Goal: Find specific fact: Find specific fact

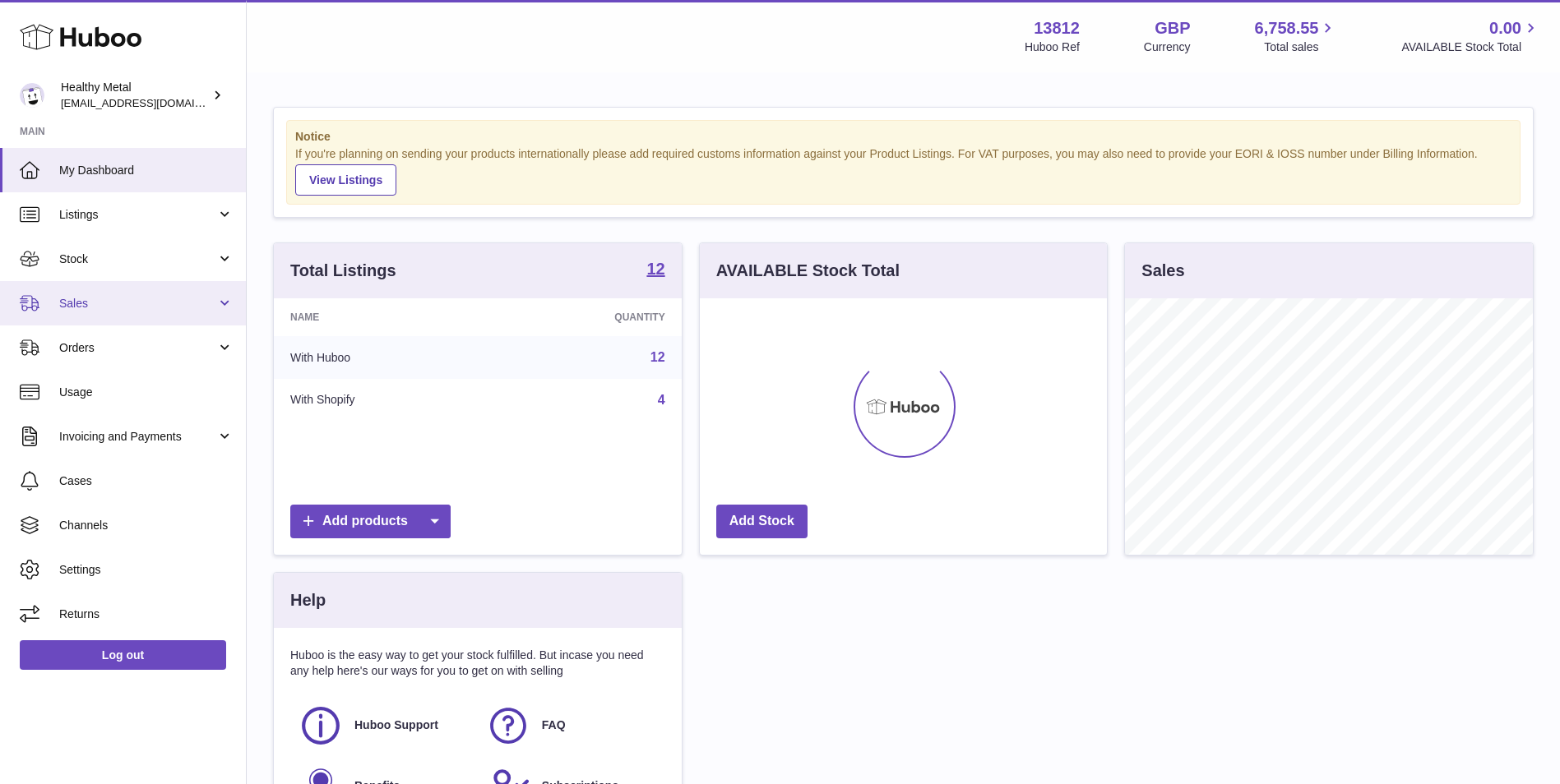
scroll to position [257, 407]
click at [160, 308] on span "Sales" at bounding box center [137, 304] width 157 height 16
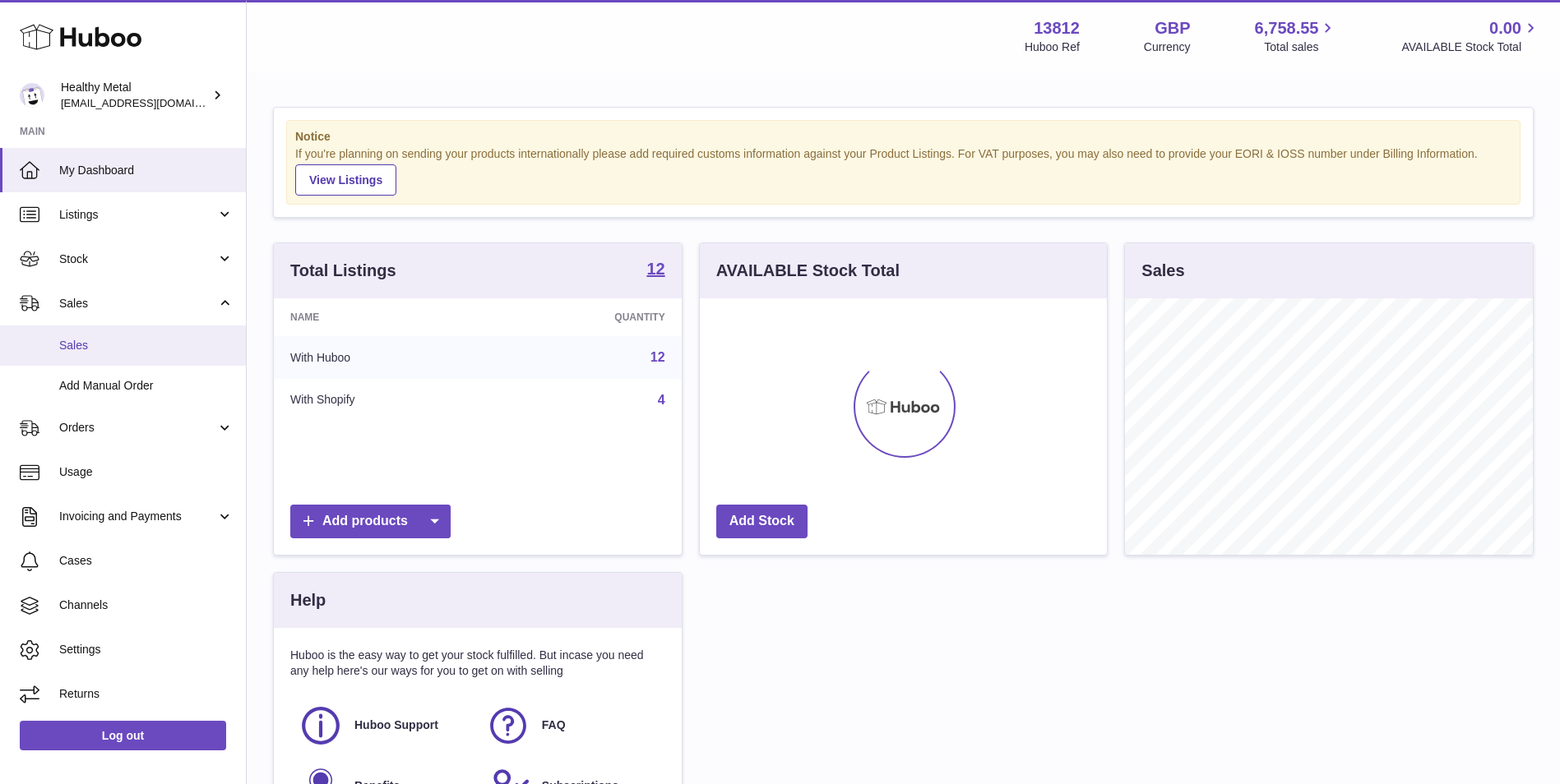
click at [130, 351] on span "Sales" at bounding box center [146, 346] width 175 height 16
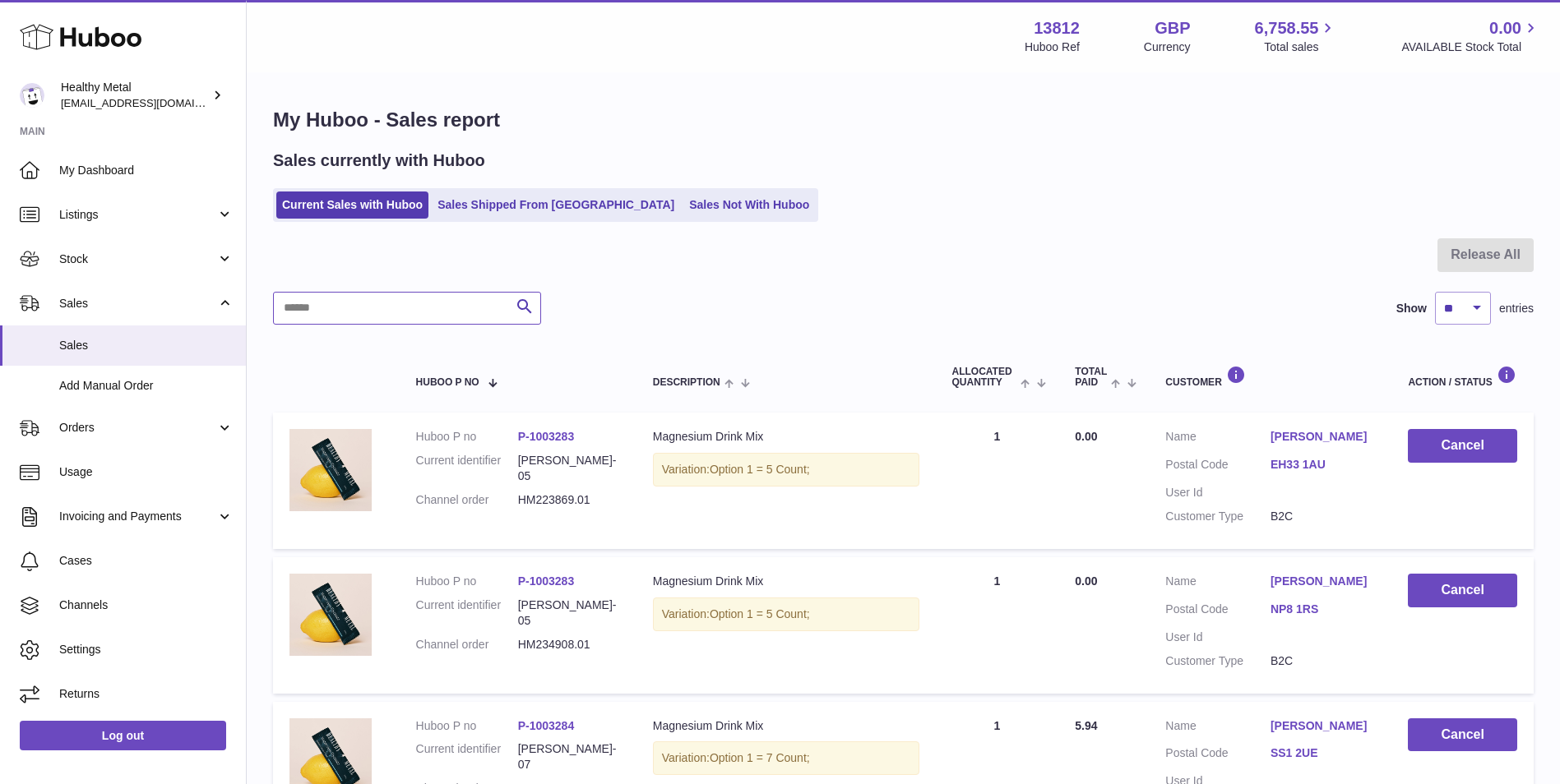
click at [450, 309] on input "text" at bounding box center [406, 309] width 268 height 33
click at [550, 204] on link "Sales Shipped From [GEOGRAPHIC_DATA]" at bounding box center [555, 205] width 248 height 27
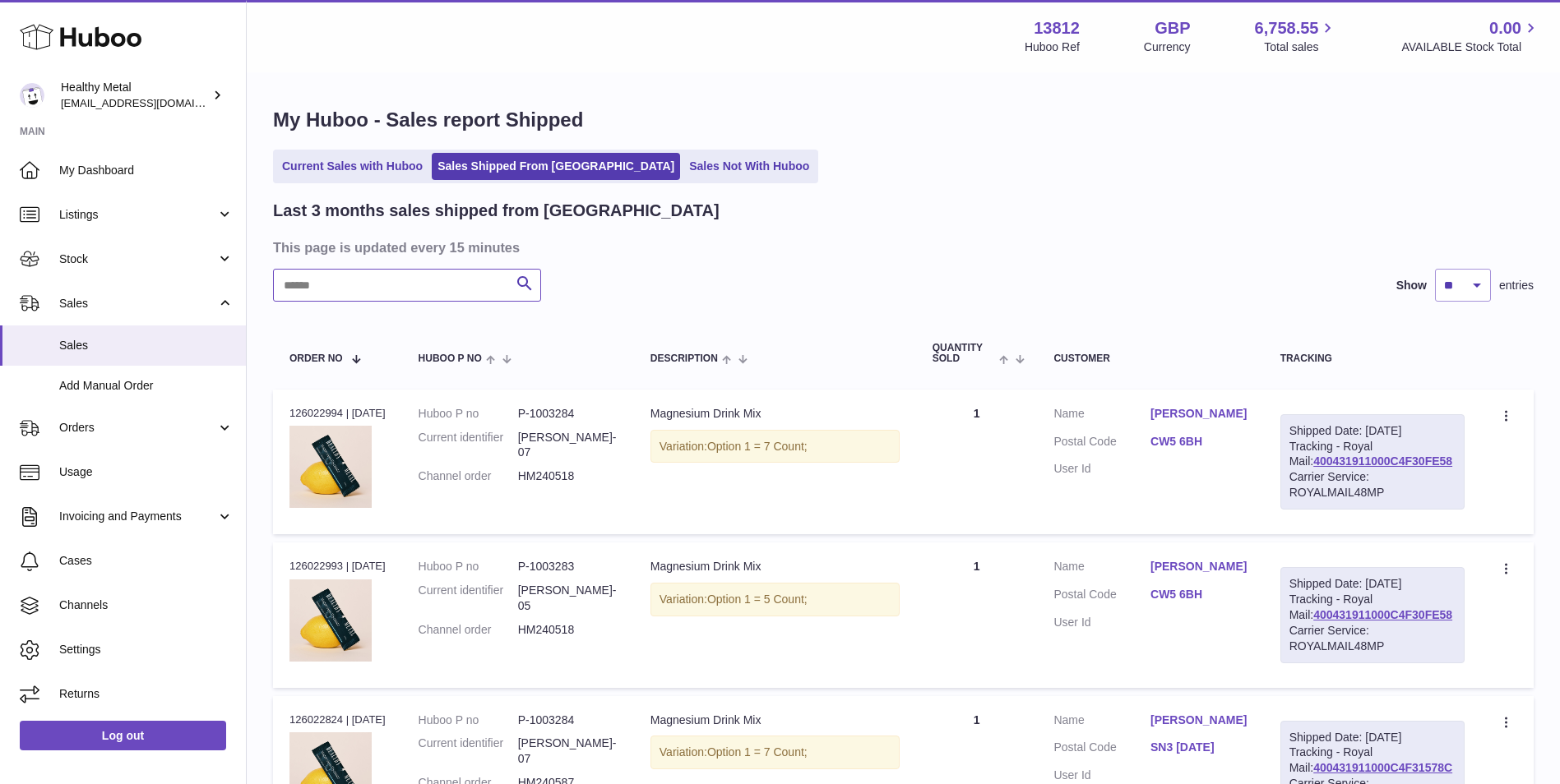
click at [429, 291] on input "text" at bounding box center [406, 285] width 268 height 33
paste input "********"
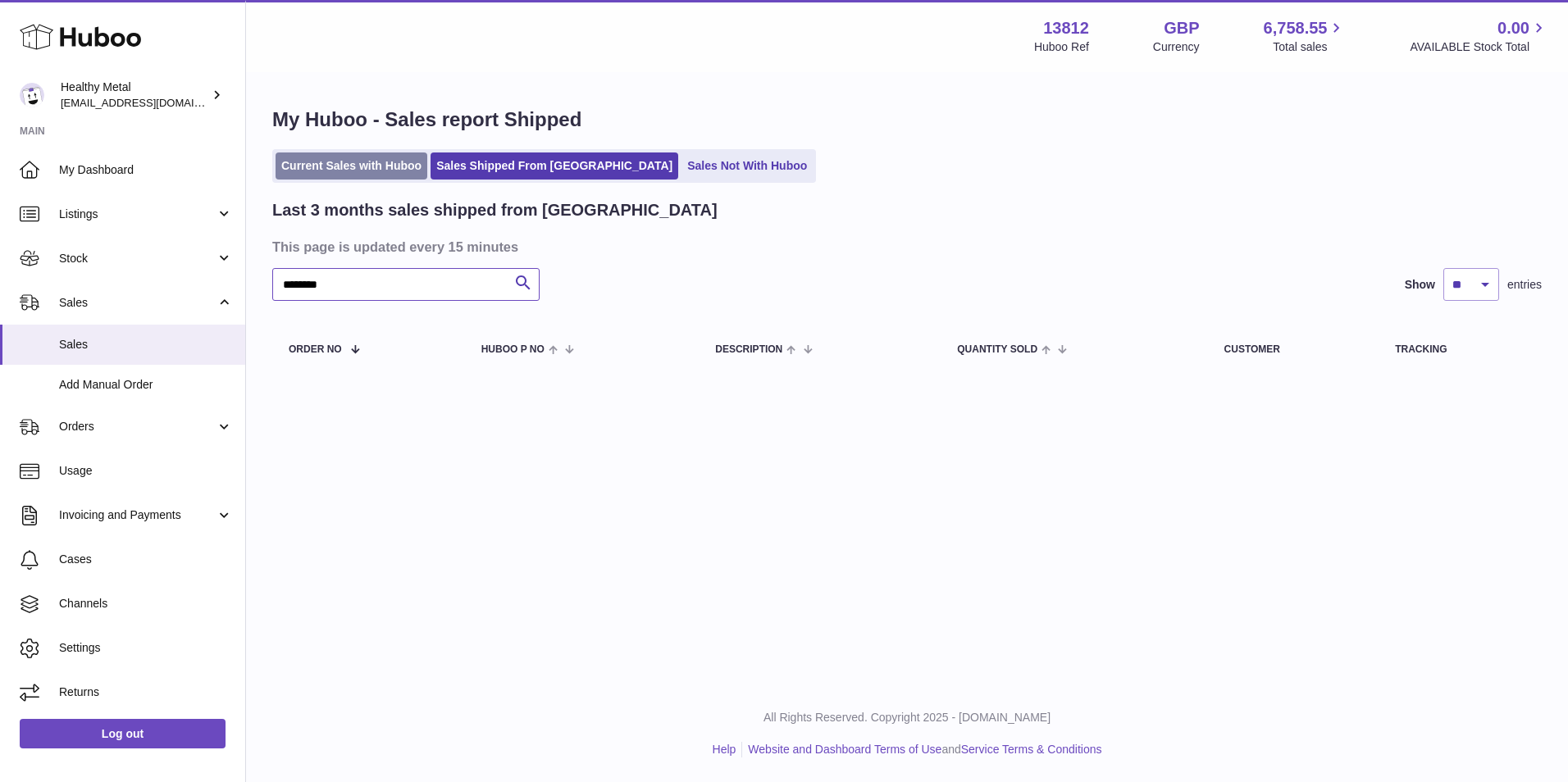
type input "********"
click at [382, 165] on link "Current Sales with Huboo" at bounding box center [351, 166] width 152 height 27
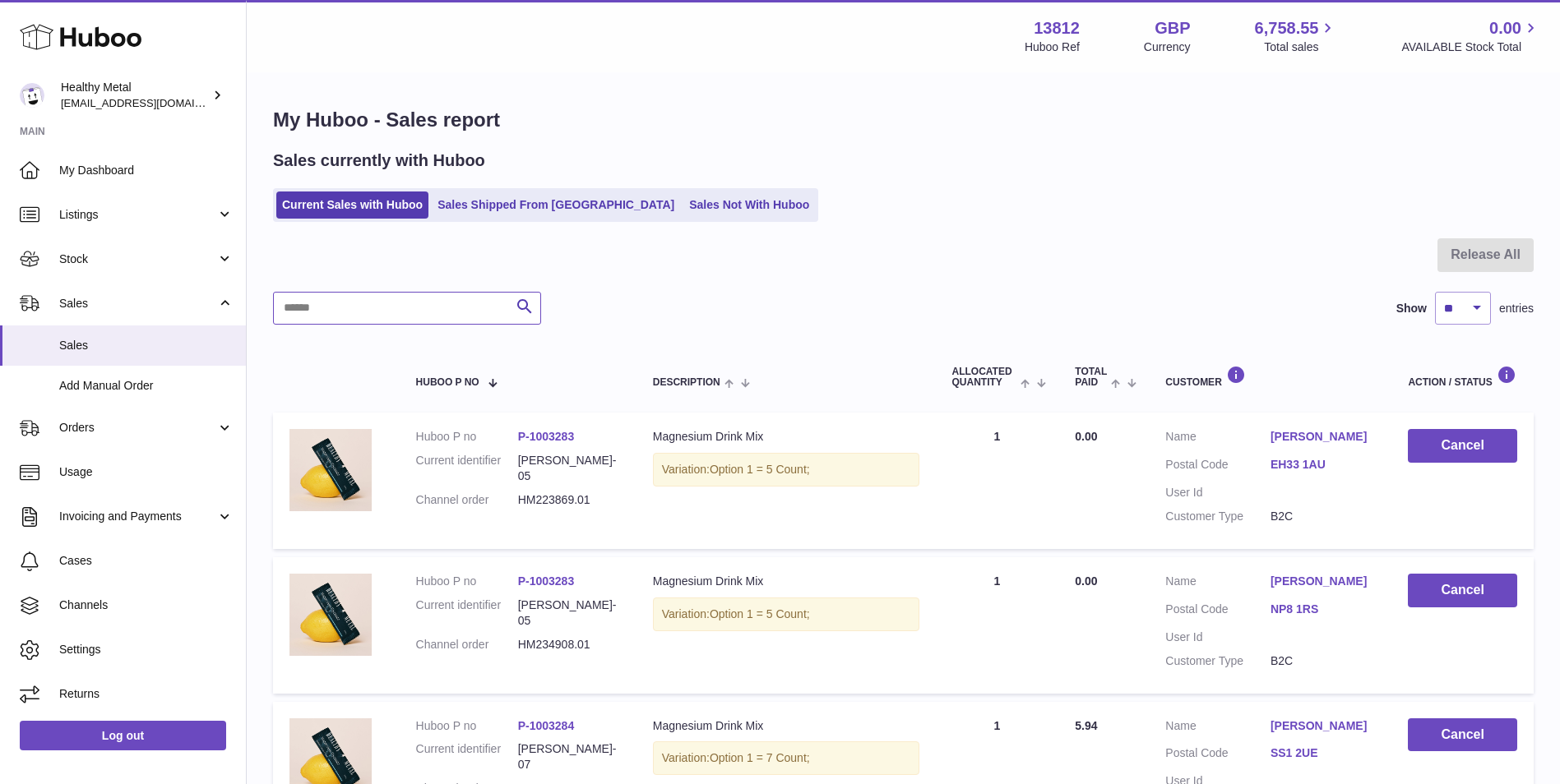
click at [421, 306] on input "text" at bounding box center [406, 309] width 268 height 33
paste input "********"
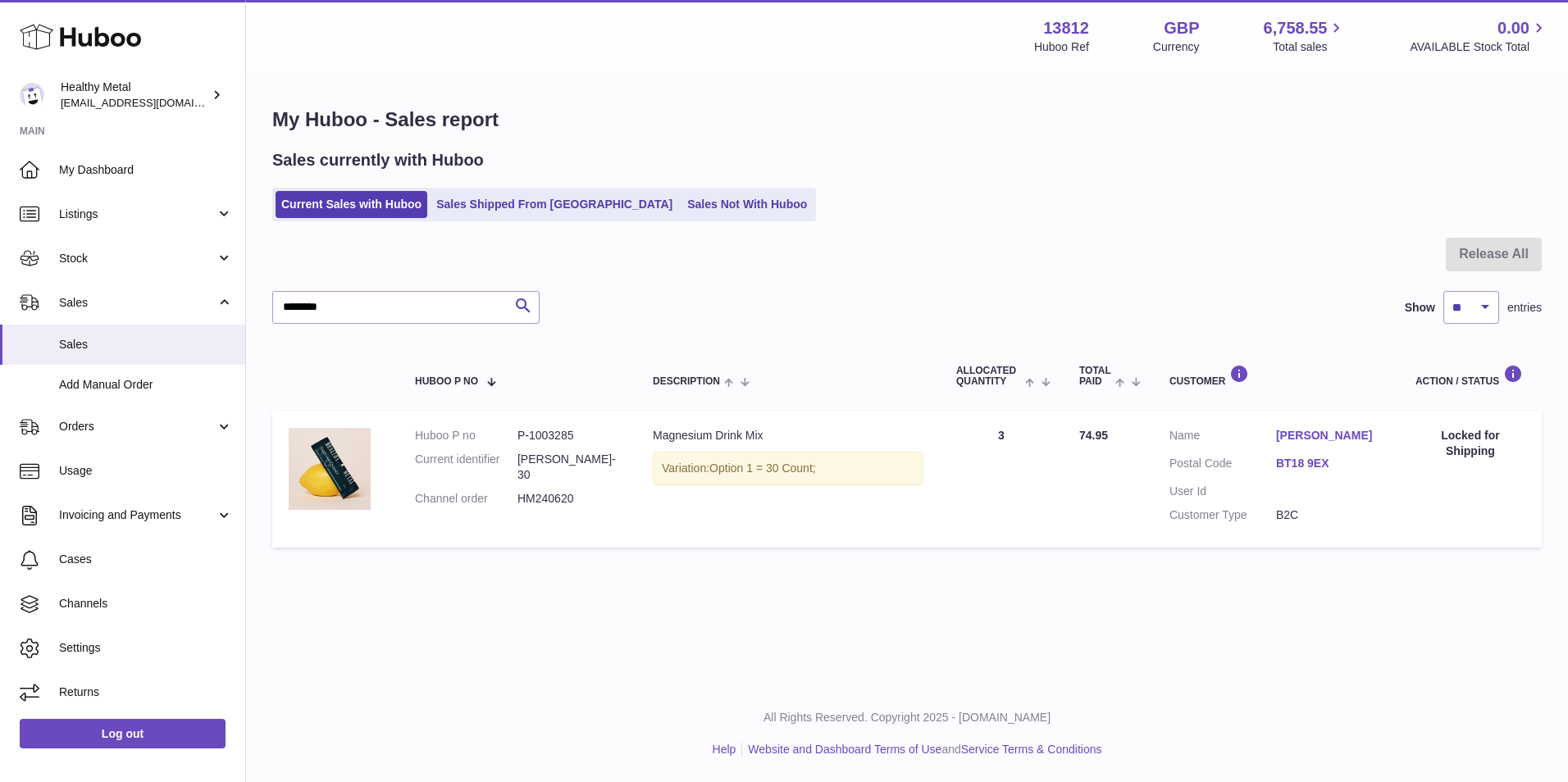
click at [558, 435] on dd "P-1003285" at bounding box center [568, 436] width 103 height 16
copy dd "1003285"
click at [369, 301] on input "********" at bounding box center [405, 308] width 267 height 33
click at [370, 301] on input "********" at bounding box center [405, 308] width 267 height 33
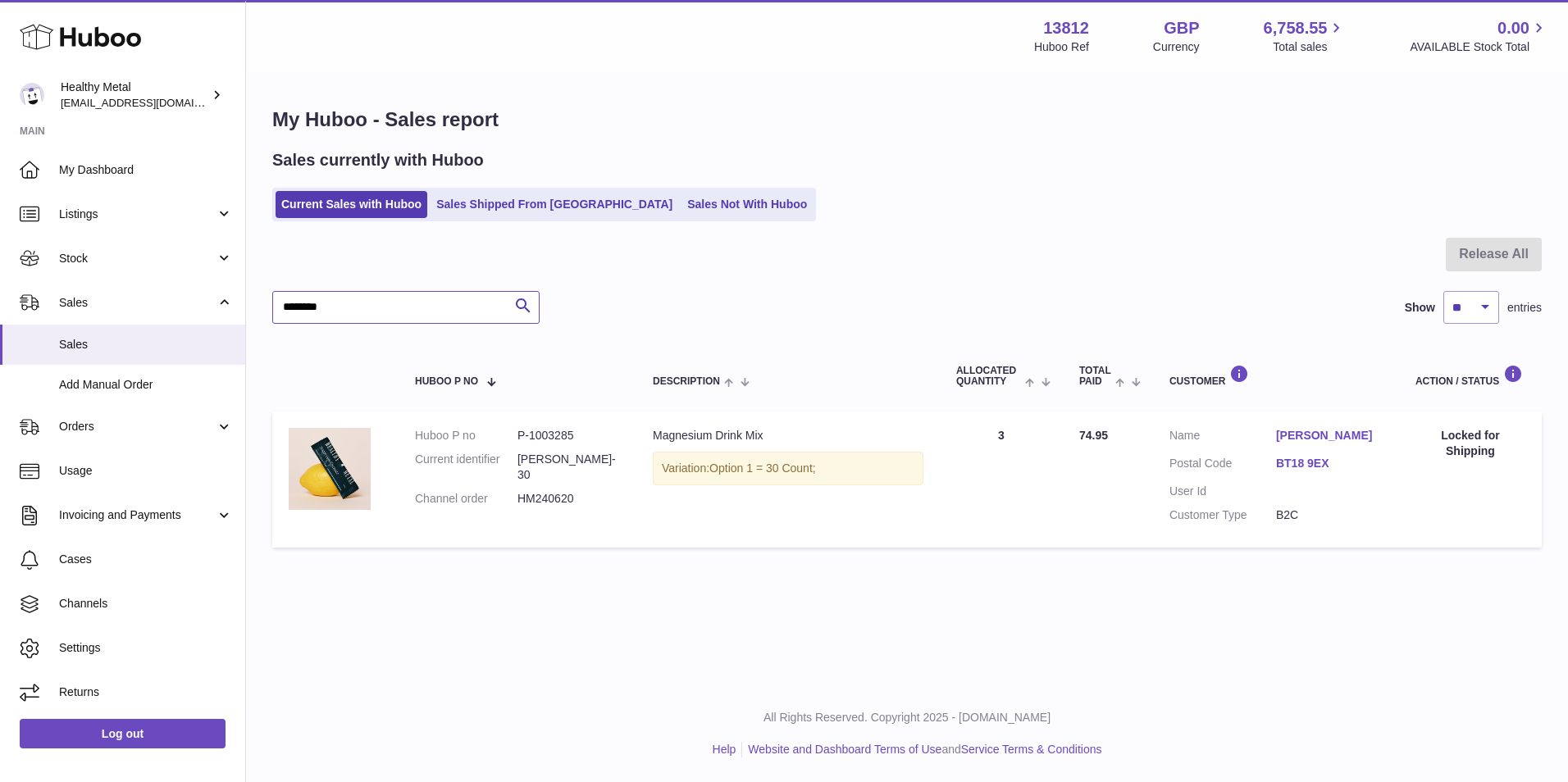
paste input "text"
type input "********"
click at [552, 438] on dd "P-1003285" at bounding box center [568, 436] width 103 height 16
copy dd "1003285"
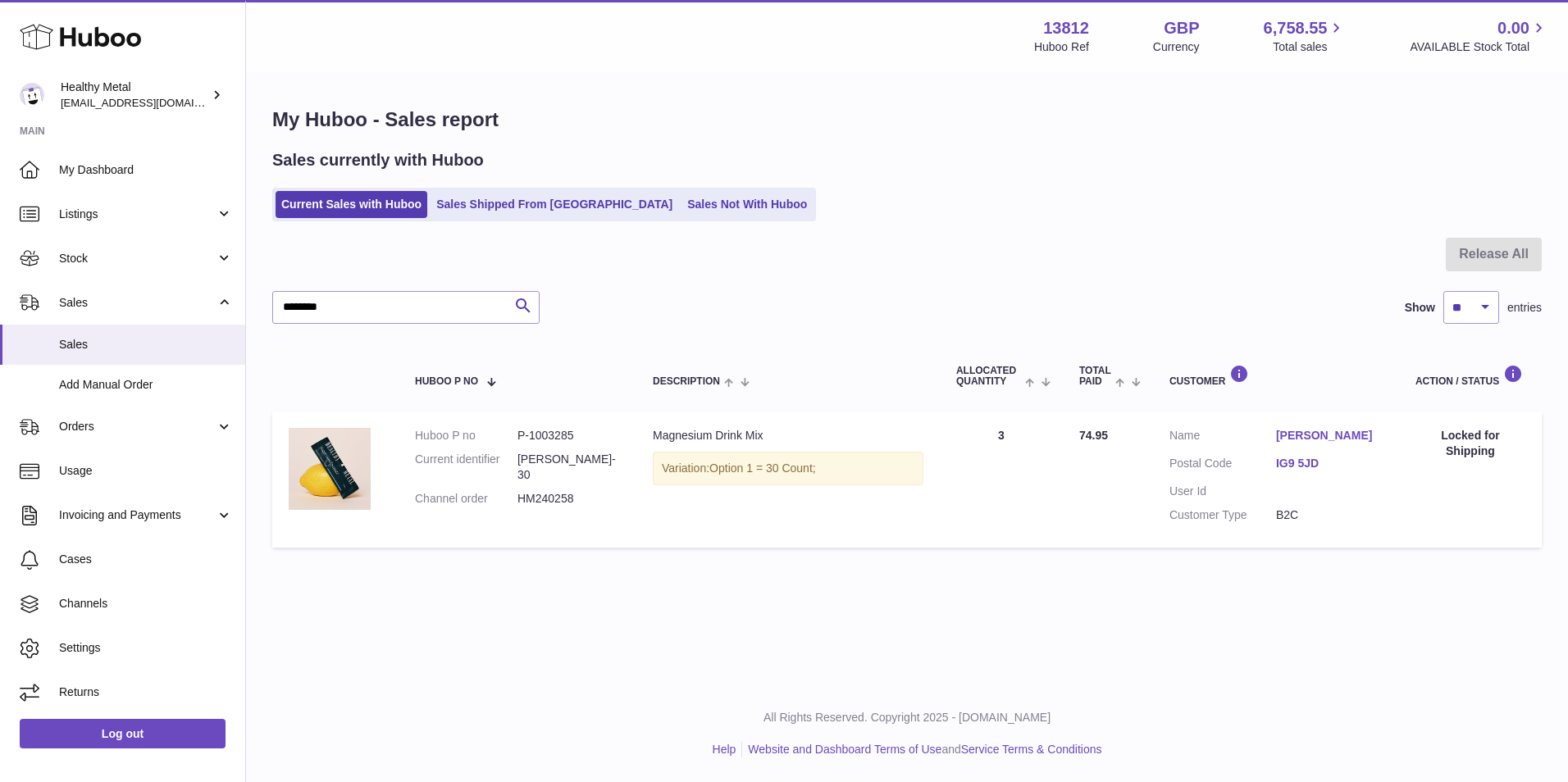
click at [1292, 461] on link "IG9 5JD" at bounding box center [1328, 463] width 107 height 16
click at [1293, 456] on link "IG9 5JD" at bounding box center [1328, 463] width 107 height 16
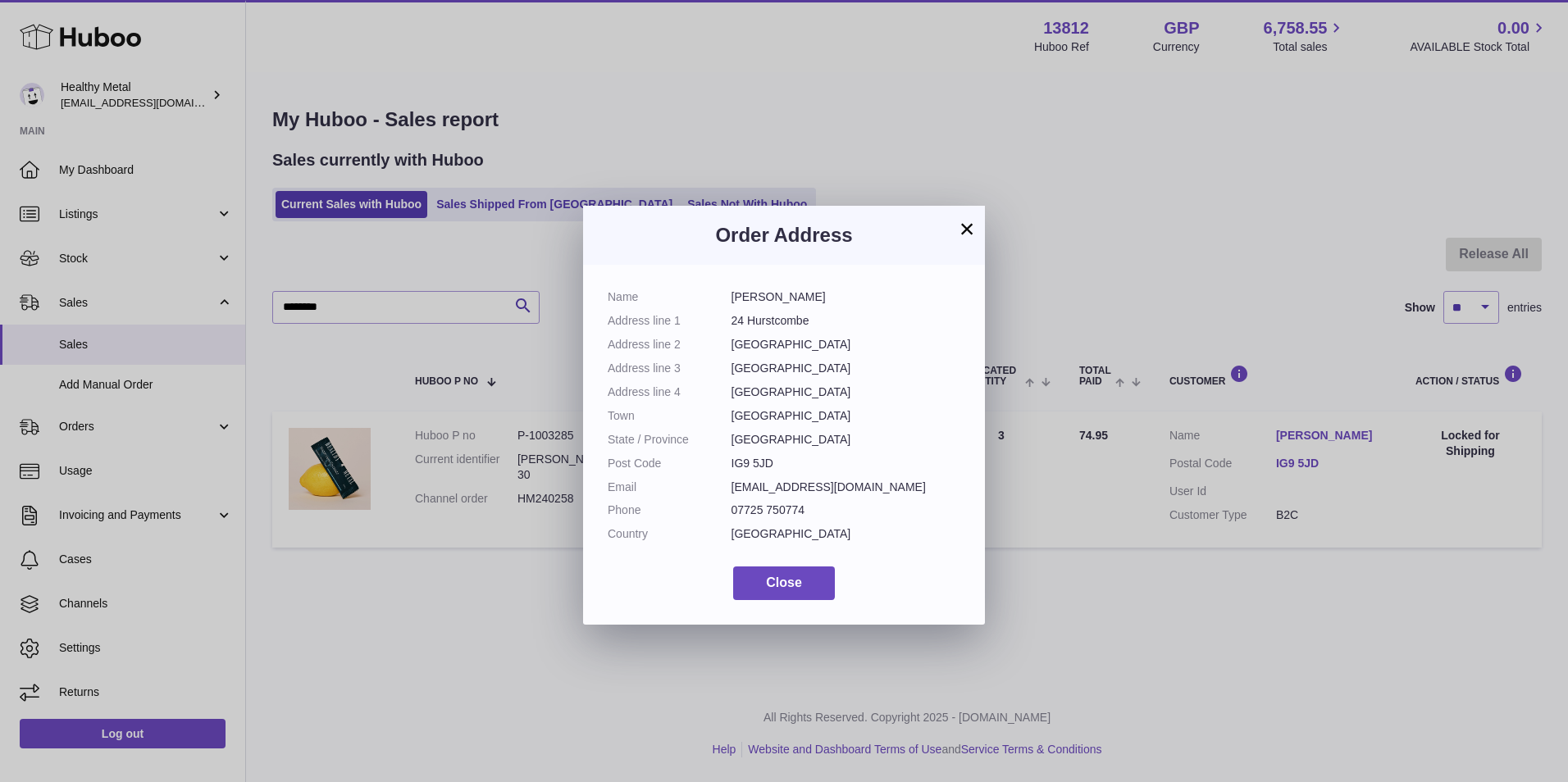
click at [755, 466] on dd "IG9 5JD" at bounding box center [846, 463] width 230 height 16
copy dl "IG9 5JD"
drag, startPoint x: 793, startPoint y: 297, endPoint x: 729, endPoint y: 297, distance: 64.0
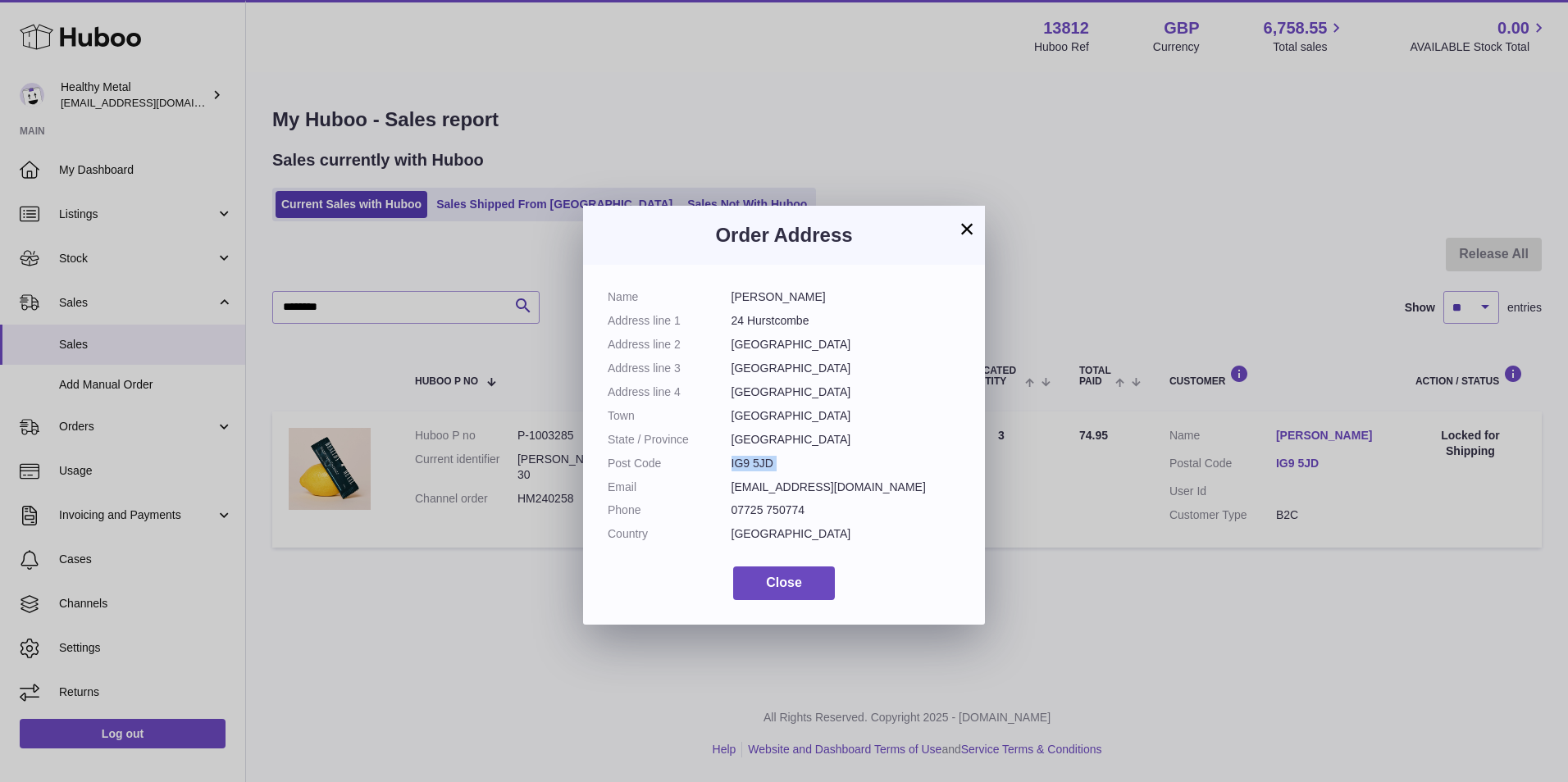
click at [729, 297] on dl "Name Samantha Carter Address line 1 24 Hurstcombe Address line 2 Whitehall lane…" at bounding box center [784, 419] width 353 height 261
copy dl "Samantha"
click at [965, 226] on button "×" at bounding box center [967, 229] width 20 height 20
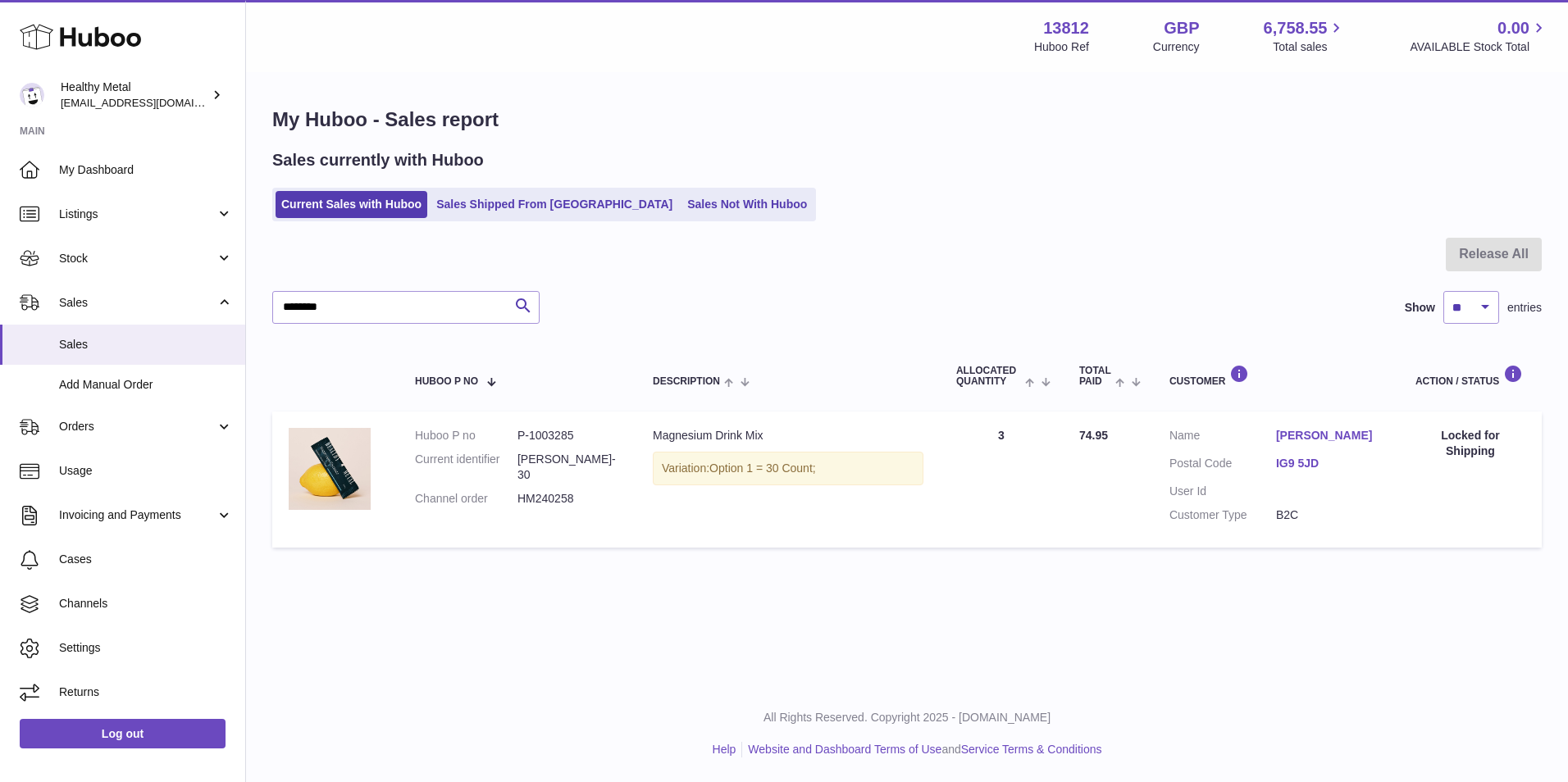
click at [555, 436] on dd "P-1003285" at bounding box center [568, 436] width 103 height 16
copy dd "1003285"
click at [1291, 469] on link "IG9 5JD" at bounding box center [1328, 463] width 107 height 16
drag, startPoint x: 1291, startPoint y: 469, endPoint x: 1297, endPoint y: 458, distance: 12.5
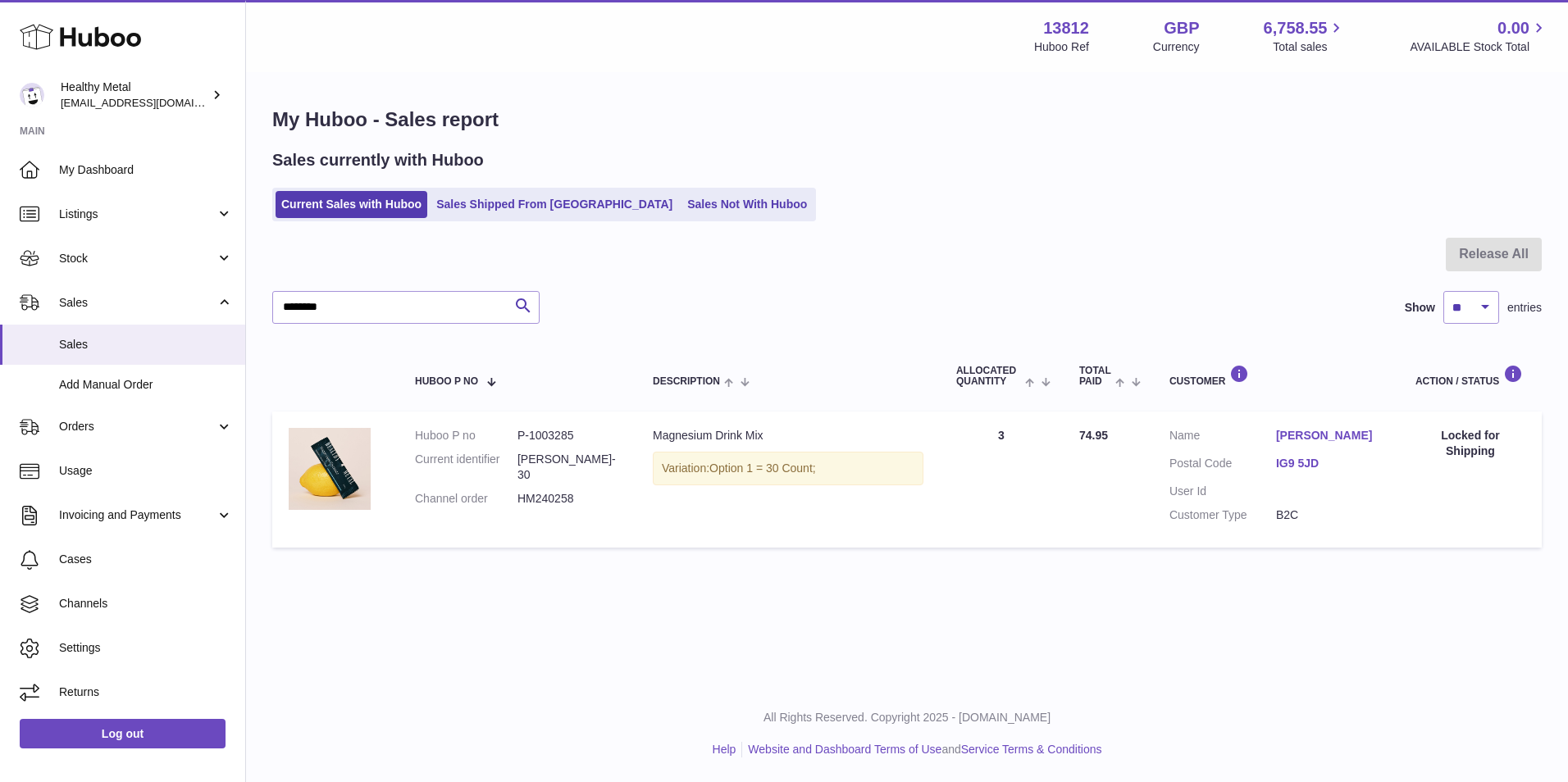
click at [1297, 458] on link "IG9 5JD" at bounding box center [1328, 463] width 107 height 16
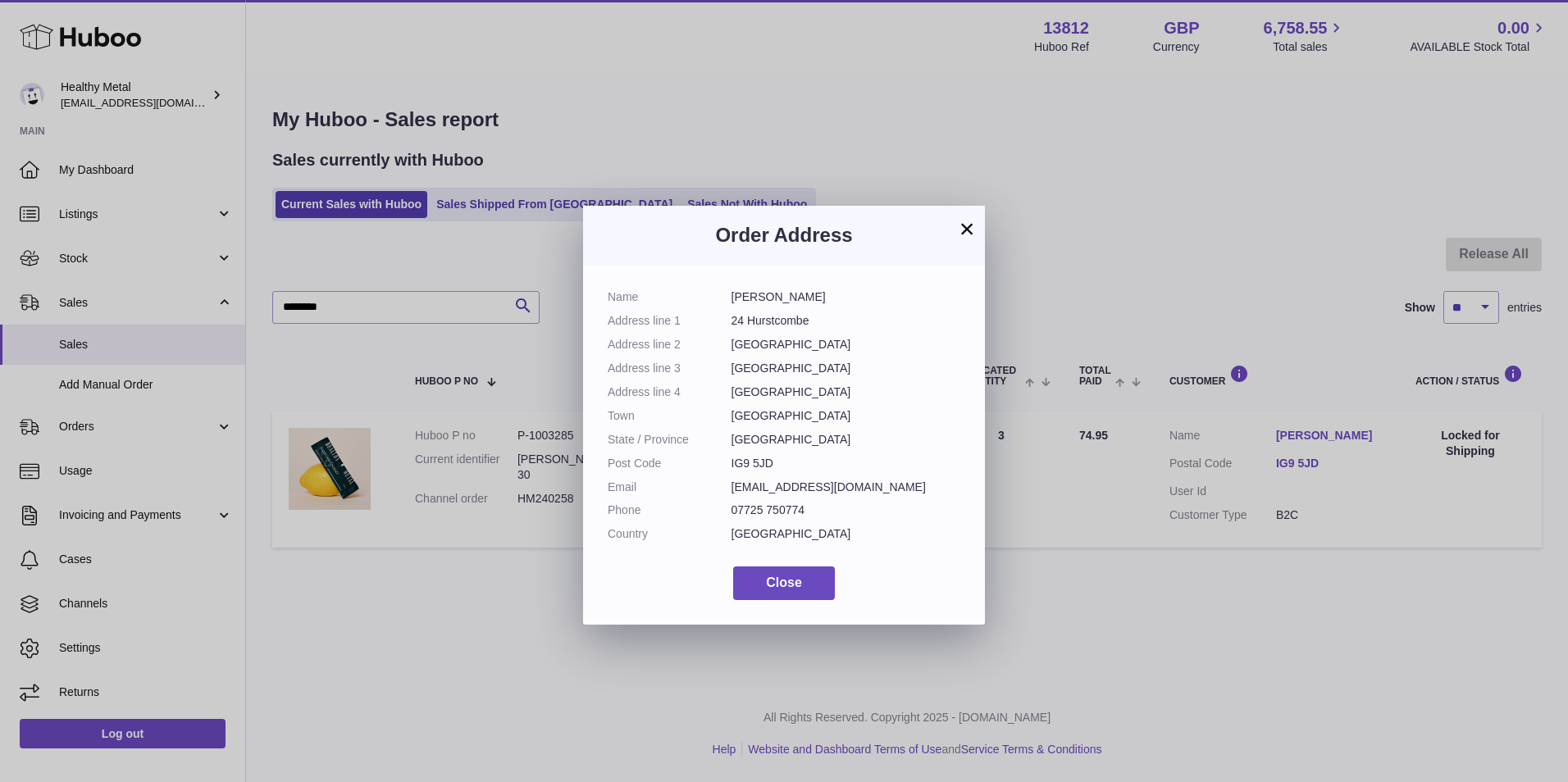
click at [750, 460] on dd "IG9 5JD" at bounding box center [846, 463] width 230 height 16
click at [751, 460] on dd "IG9 5JD" at bounding box center [846, 463] width 230 height 16
copy dl "IG9 5JD"
